Goal: Check status: Check status

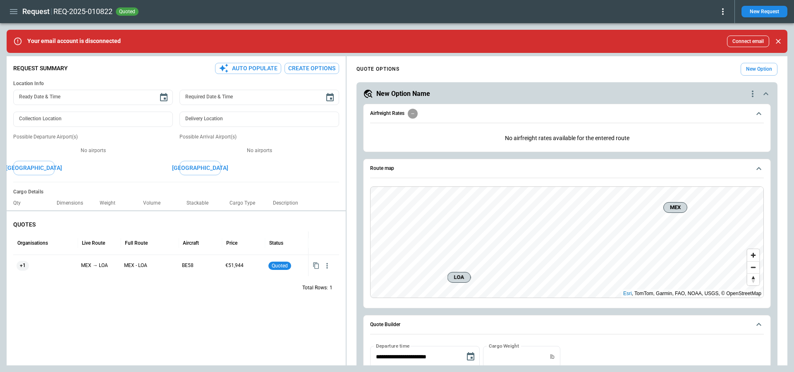
click at [13, 10] on icon "button" at bounding box center [14, 12] width 10 height 10
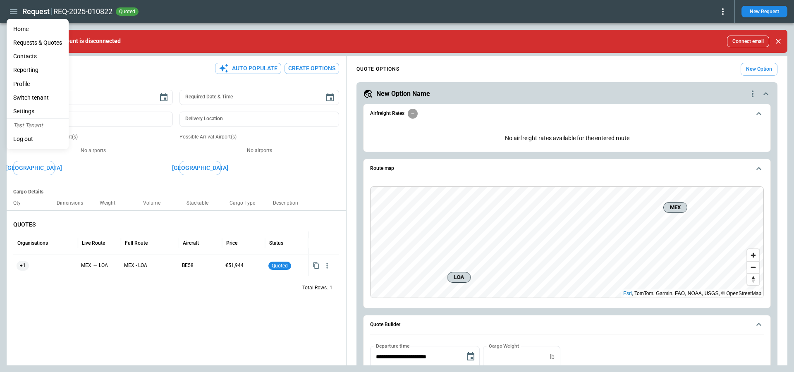
click at [19, 29] on li "Home" at bounding box center [38, 29] width 62 height 14
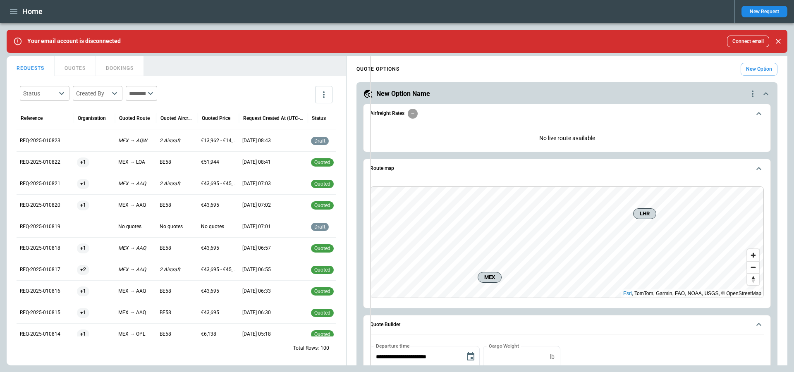
click at [370, 137] on div "FindBorderBarSize REQUESTS QUOTES BOOKINGS Status ​ Created By ​ ​ Reference Or…" at bounding box center [397, 210] width 780 height 309
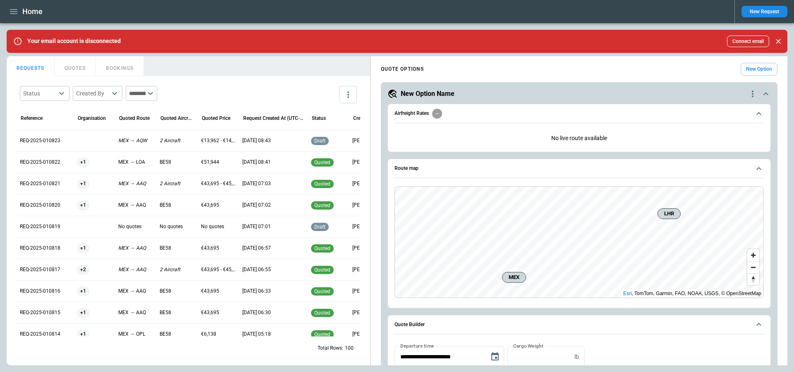
click at [380, 138] on div "FindBorderBarSize REQUESTS QUOTES BOOKINGS Status ​ Created By ​ ​ Reference Or…" at bounding box center [397, 210] width 780 height 309
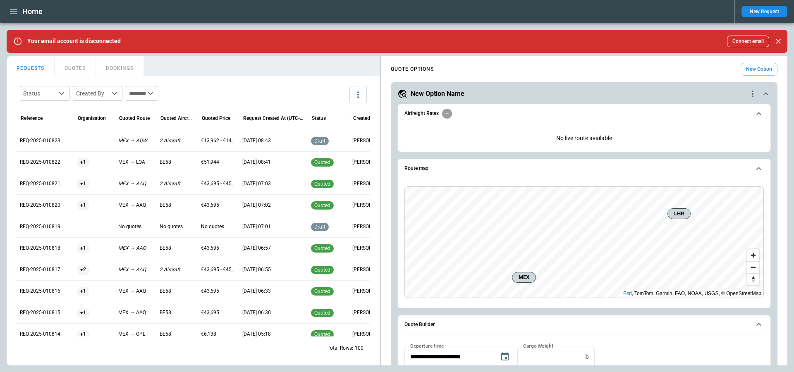
click at [39, 166] on div "REQ-2025-010822" at bounding box center [45, 161] width 57 height 21
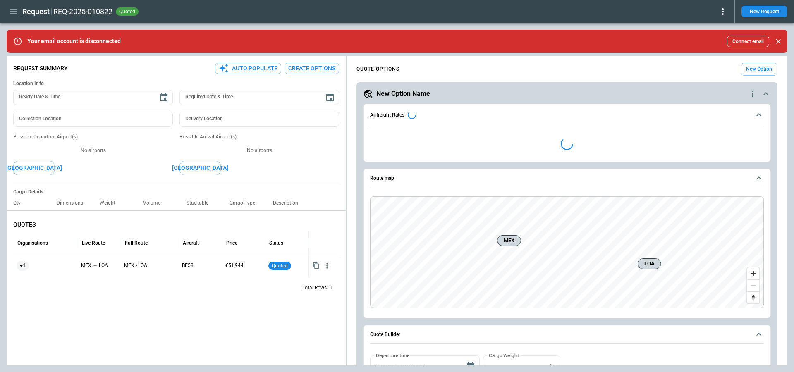
type textarea "*"
